Goal: Navigation & Orientation: Go to known website

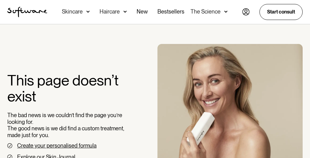
click at [155, 91] on div "This page doesn’t exist The bad news is we couldn’t find the page you’re lookin…" at bounding box center [155, 137] width 310 height 186
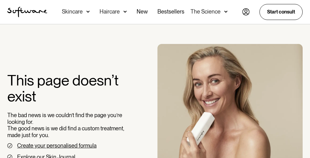
click at [155, 91] on div "This page doesn’t exist The bad news is we couldn’t find the page you’re lookin…" at bounding box center [155, 137] width 310 height 186
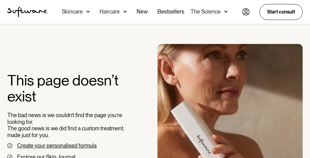
click at [155, 91] on div "This page doesn’t exist The bad news is we couldn’t find the page you’re lookin…" at bounding box center [155, 137] width 310 height 186
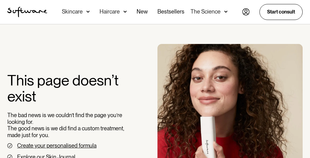
click at [155, 91] on div "This page doesn’t exist The bad news is we couldn’t find the page you’re lookin…" at bounding box center [155, 137] width 310 height 186
